Goal: Information Seeking & Learning: Learn about a topic

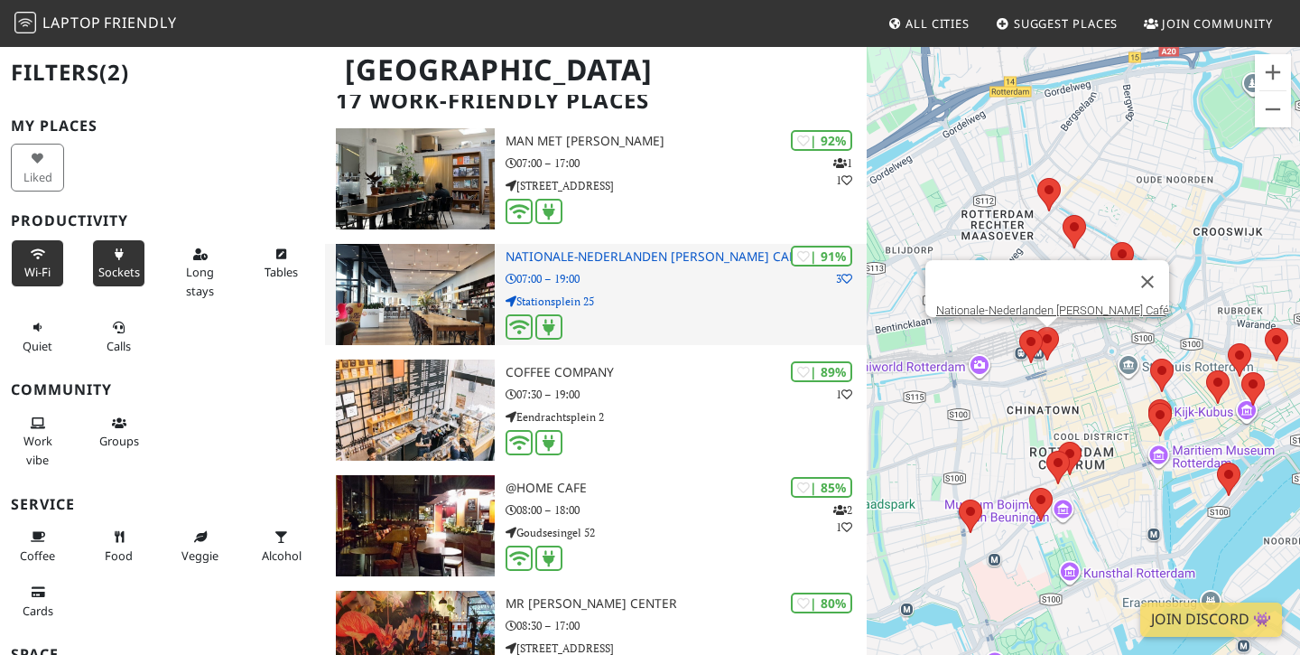
scroll to position [151, 0]
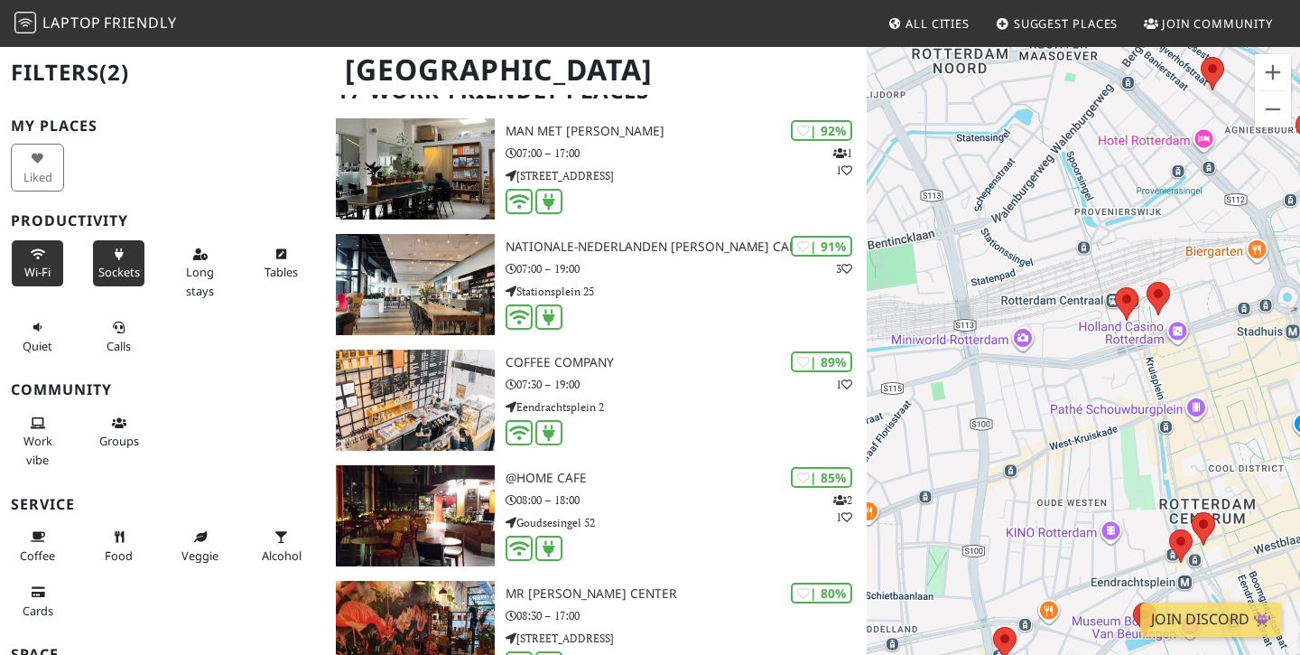
drag, startPoint x: 1007, startPoint y: 335, endPoint x: 1076, endPoint y: 293, distance: 81.0
click at [1076, 293] on div at bounding box center [1083, 372] width 433 height 655
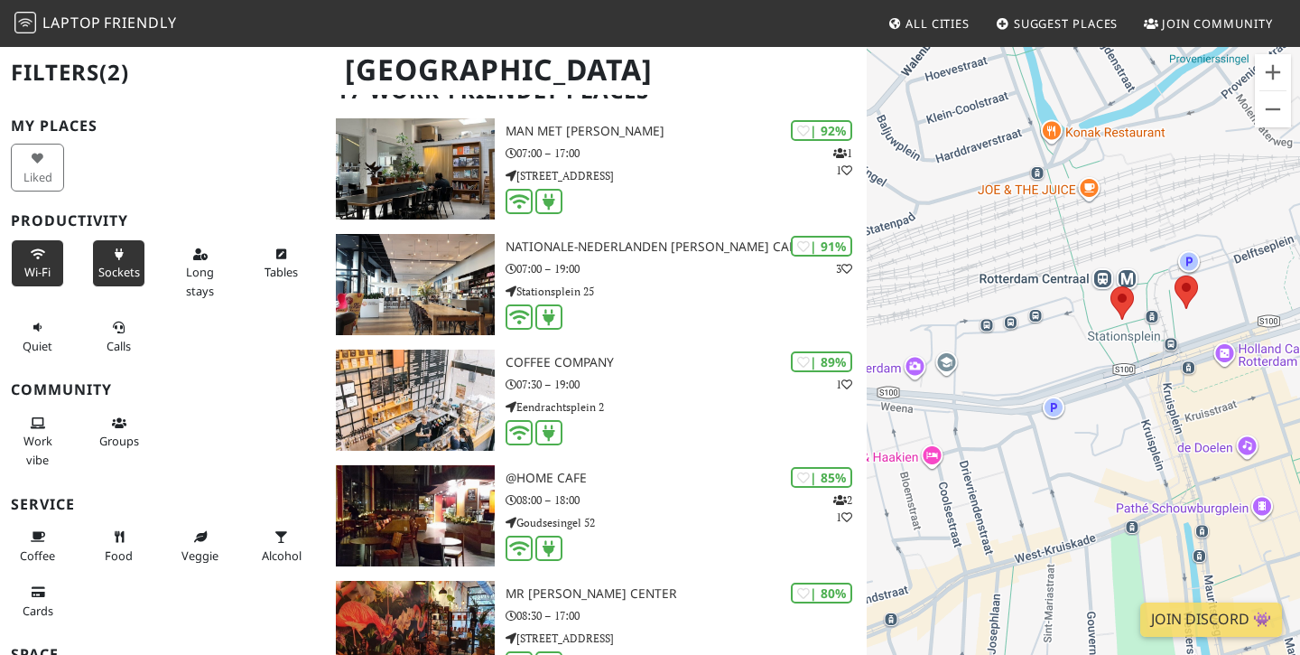
drag, startPoint x: 1130, startPoint y: 312, endPoint x: 1092, endPoint y: 312, distance: 37.9
click at [1092, 312] on div at bounding box center [1083, 372] width 433 height 655
click at [1109, 286] on area at bounding box center [1109, 286] width 0 height 0
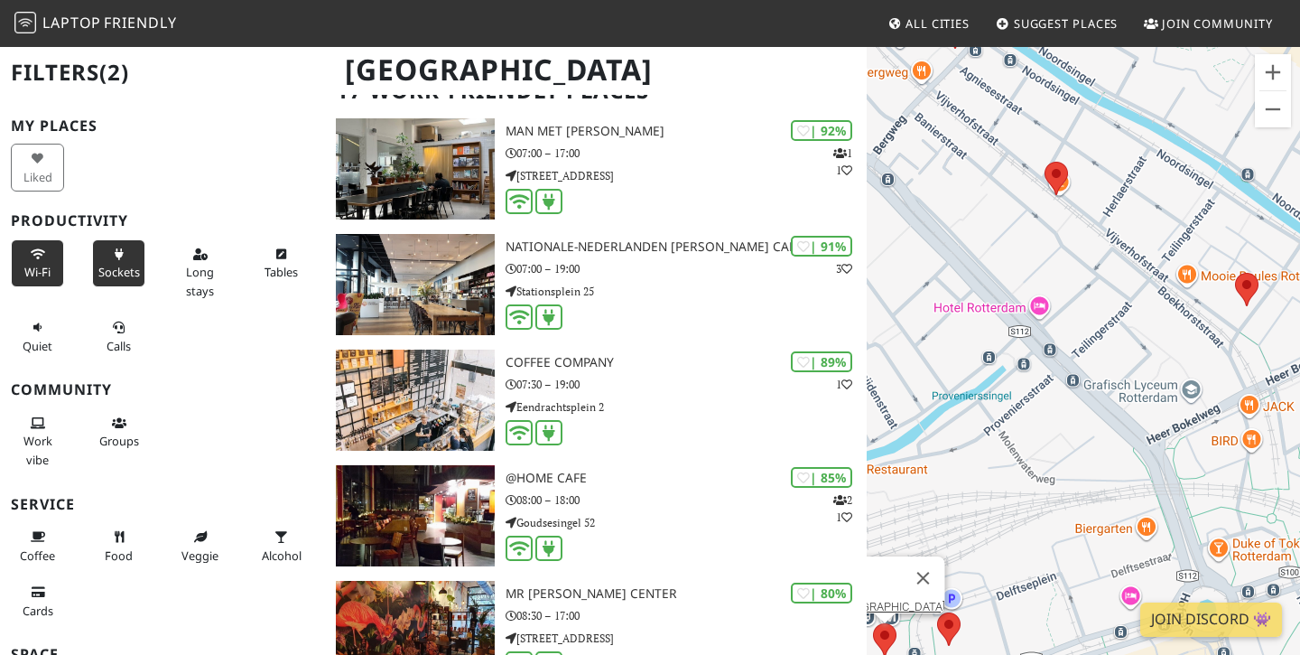
drag, startPoint x: 1137, startPoint y: 253, endPoint x: 1008, endPoint y: 253, distance: 129.1
click at [1007, 253] on div "[GEOGRAPHIC_DATA]" at bounding box center [1083, 372] width 433 height 655
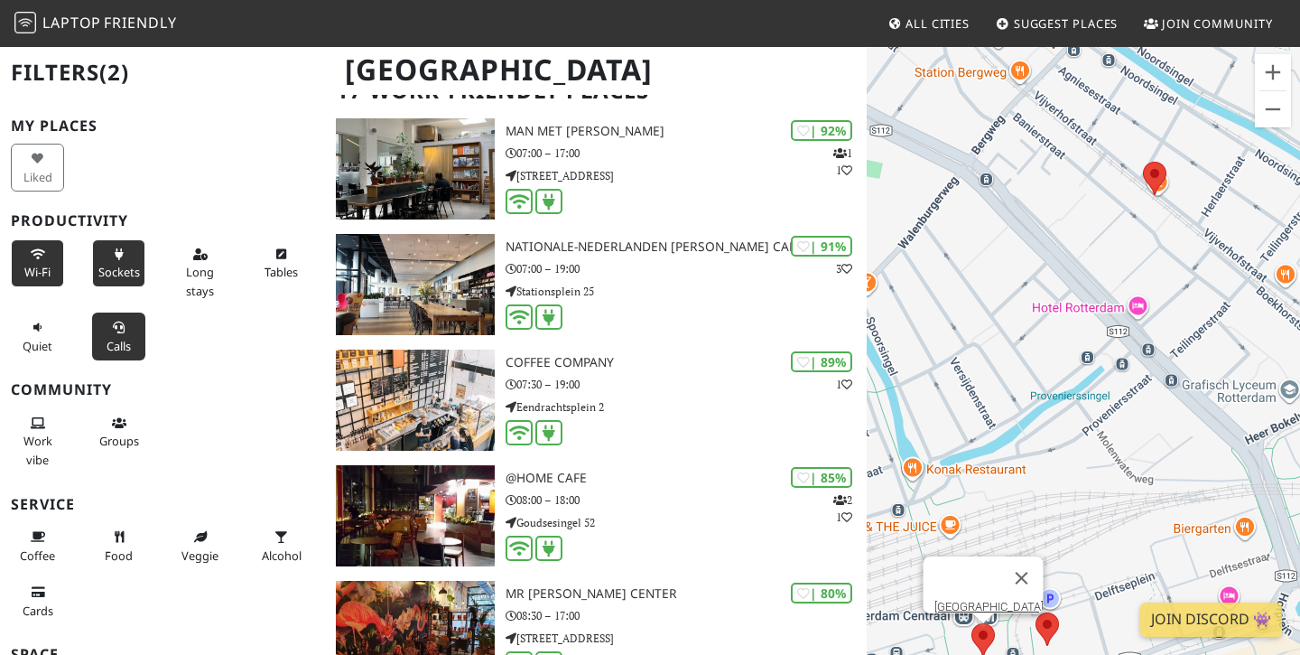
click at [110, 326] on button "Calls" at bounding box center [118, 336] width 53 height 48
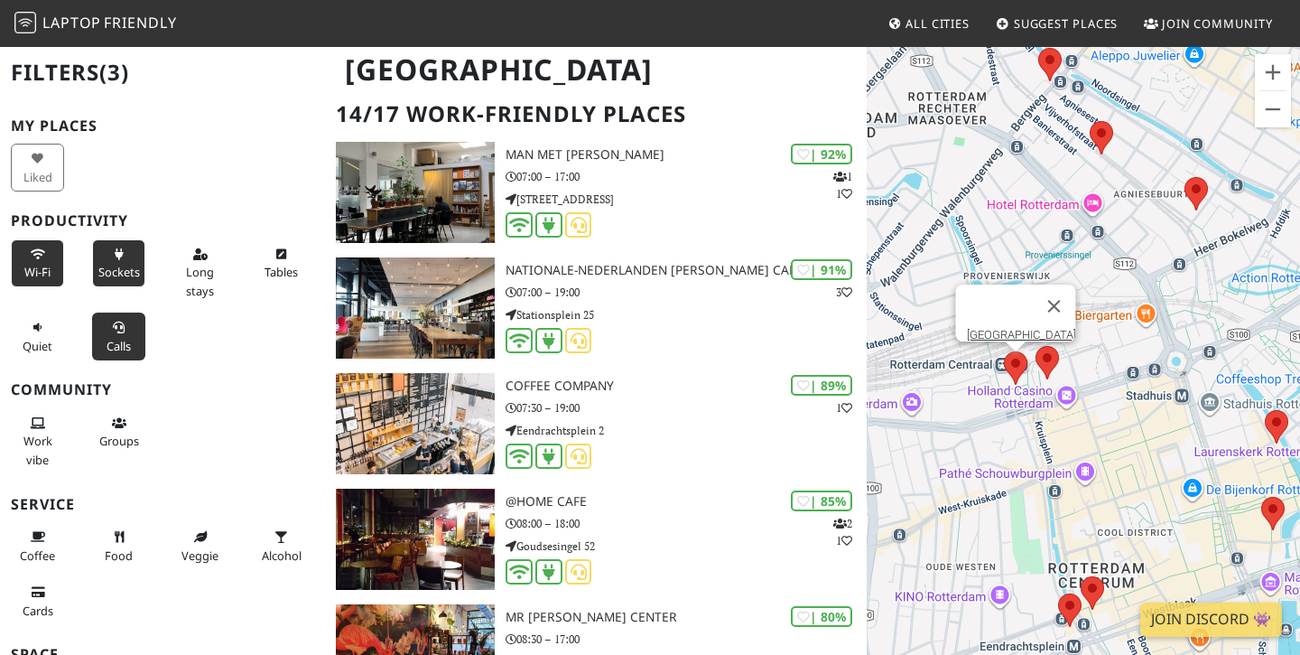
scroll to position [20, 0]
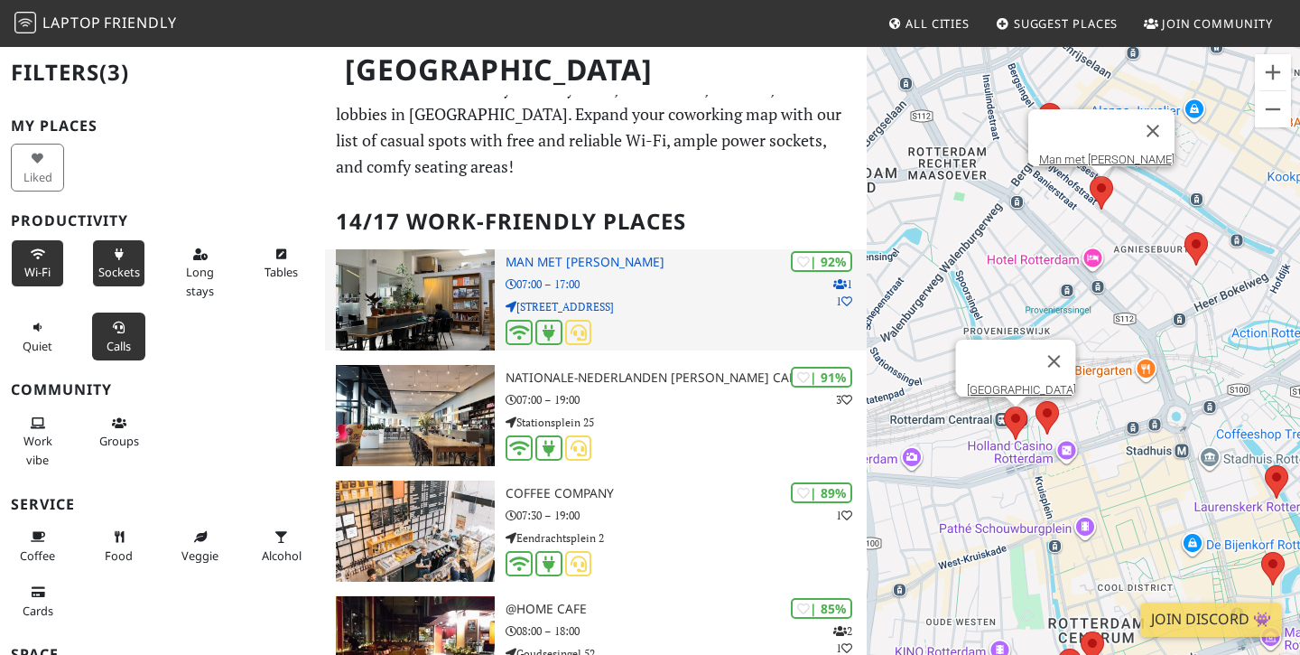
click at [429, 292] on img at bounding box center [415, 299] width 159 height 101
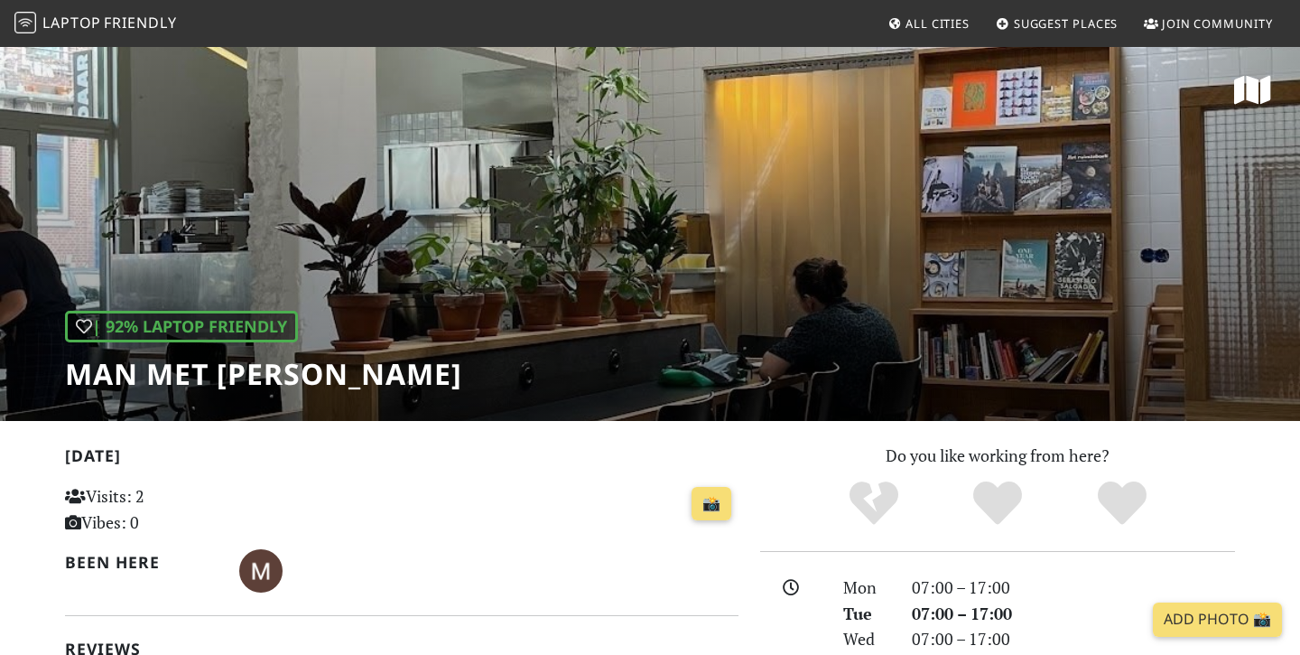
click at [237, 382] on h1 "Man met [PERSON_NAME]" at bounding box center [263, 374] width 397 height 34
click at [237, 381] on h1 "Man met [PERSON_NAME]" at bounding box center [263, 374] width 397 height 34
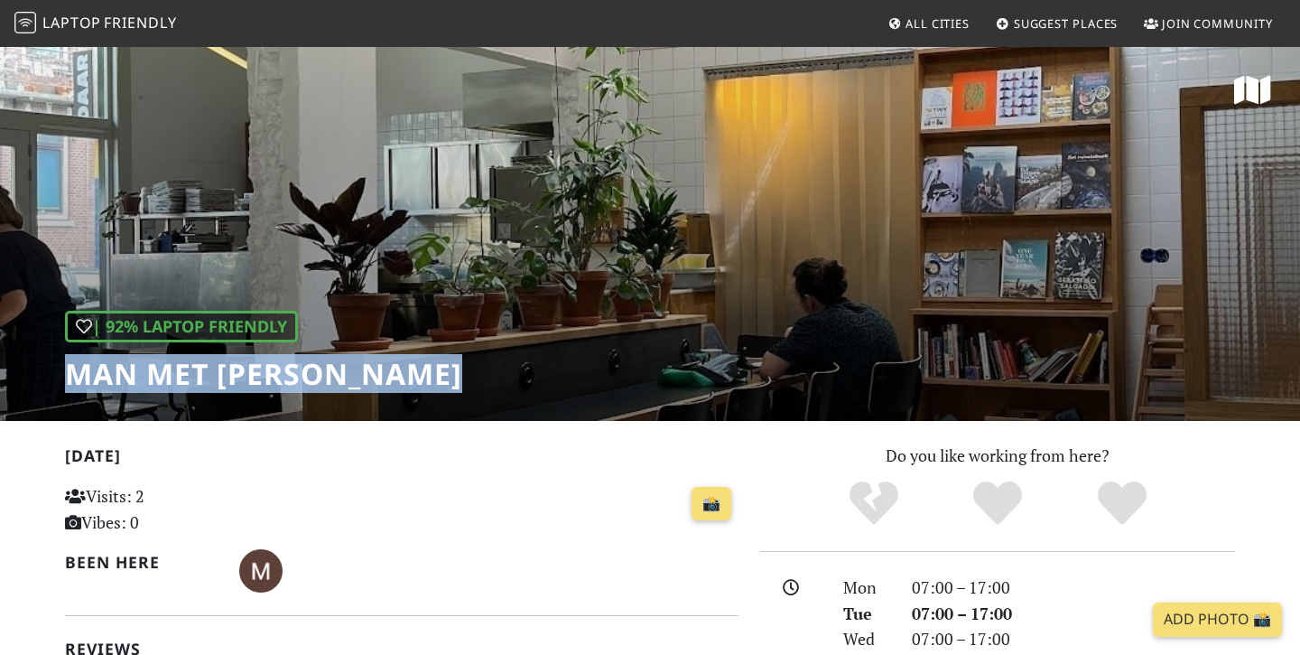
click at [237, 381] on h1 "Man met [PERSON_NAME]" at bounding box center [263, 374] width 397 height 34
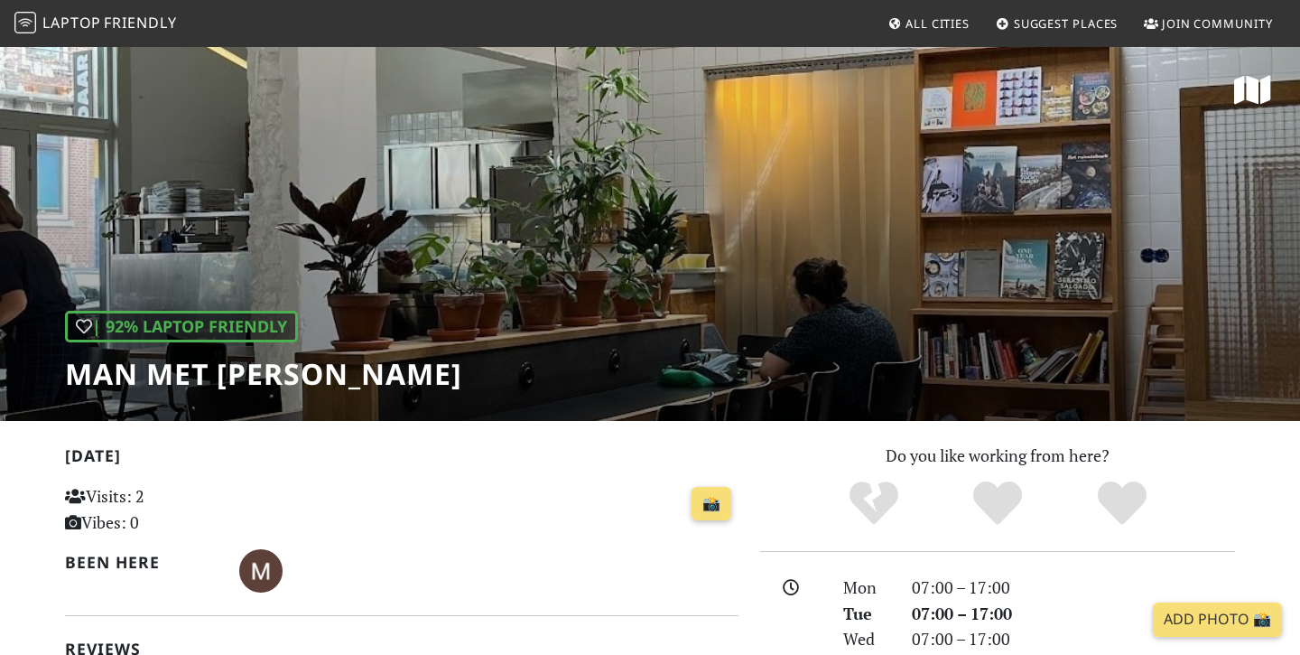
click at [562, 304] on div "| 92% Laptop Friendly Man met bril koffie" at bounding box center [650, 233] width 1300 height 376
click at [324, 369] on h1 "Man met [PERSON_NAME]" at bounding box center [263, 374] width 397 height 34
click at [325, 369] on h1 "Man met [PERSON_NAME]" at bounding box center [263, 374] width 397 height 34
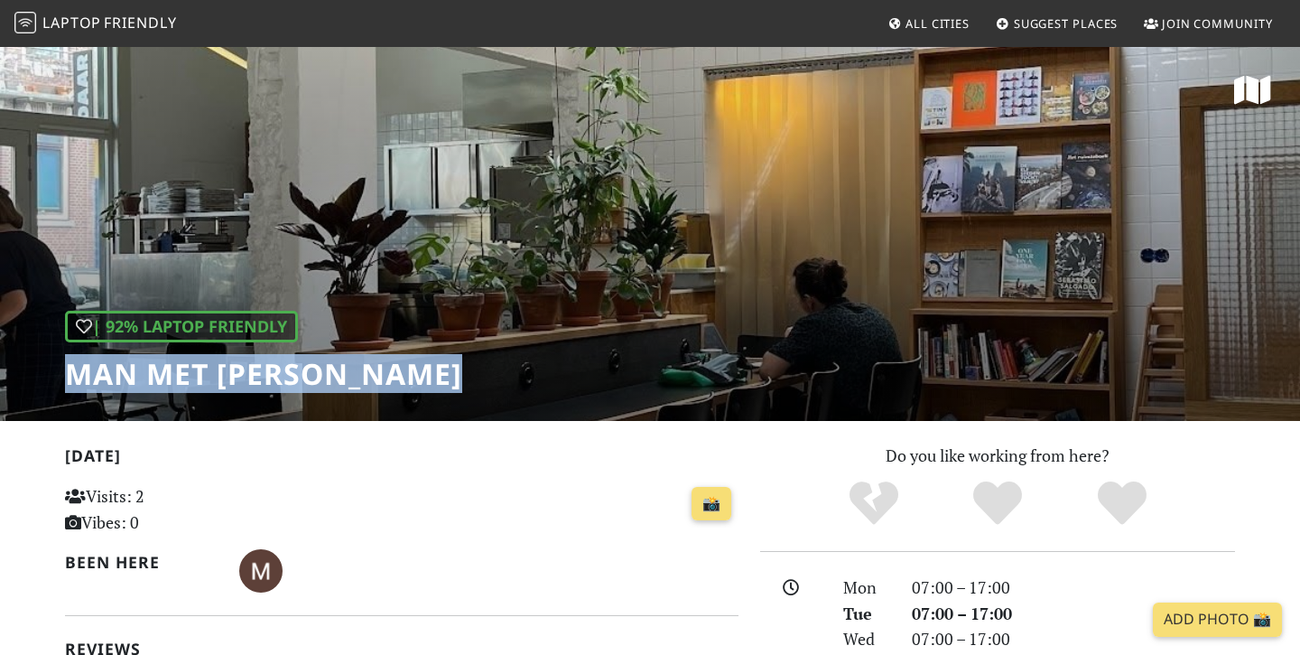
click at [325, 369] on h1 "Man met [PERSON_NAME]" at bounding box center [263, 374] width 397 height 34
copy div "Man met [PERSON_NAME]"
